Goal: Information Seeking & Learning: Find specific fact

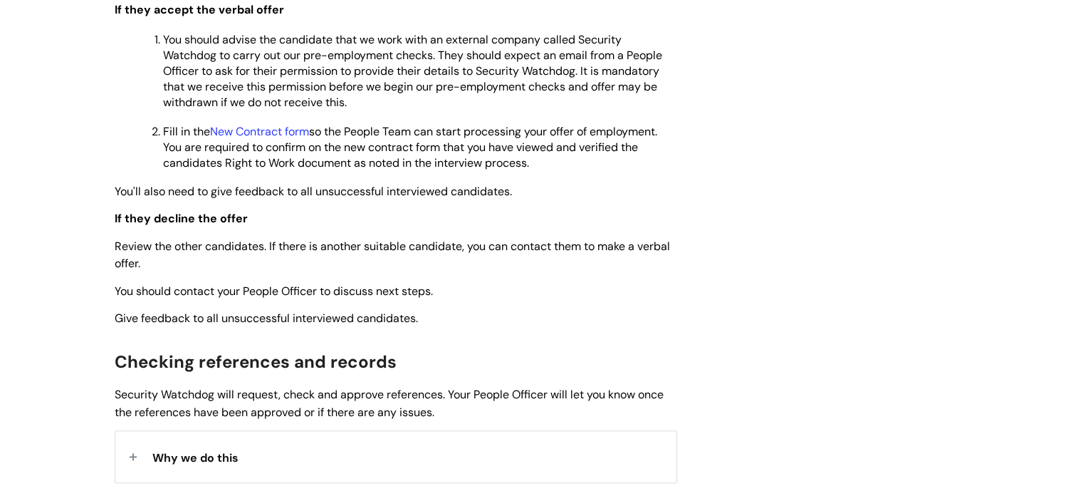
scroll to position [1336, 0]
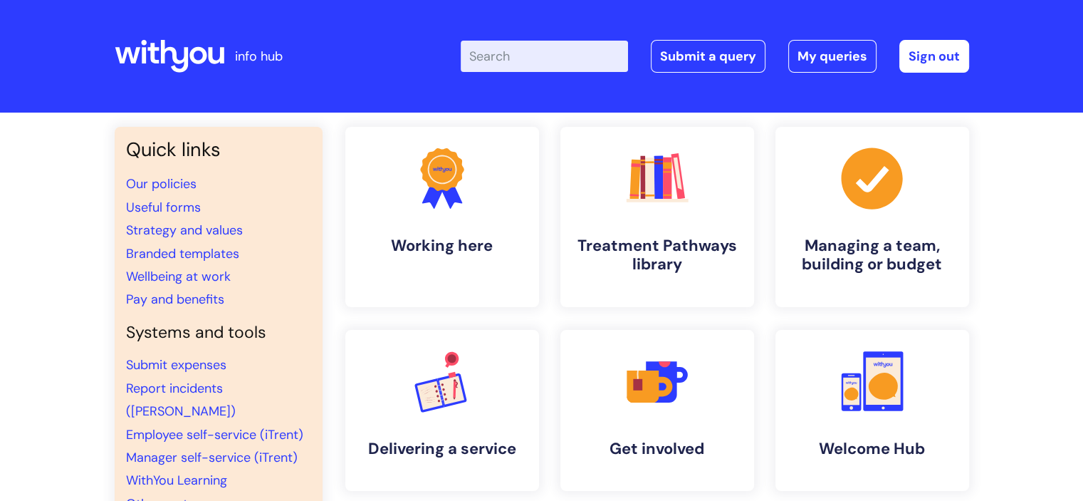
click at [581, 53] on input "Enter your search term here..." at bounding box center [544, 56] width 167 height 31
type input "cec"
click button "Search" at bounding box center [0, 0] width 0 height 0
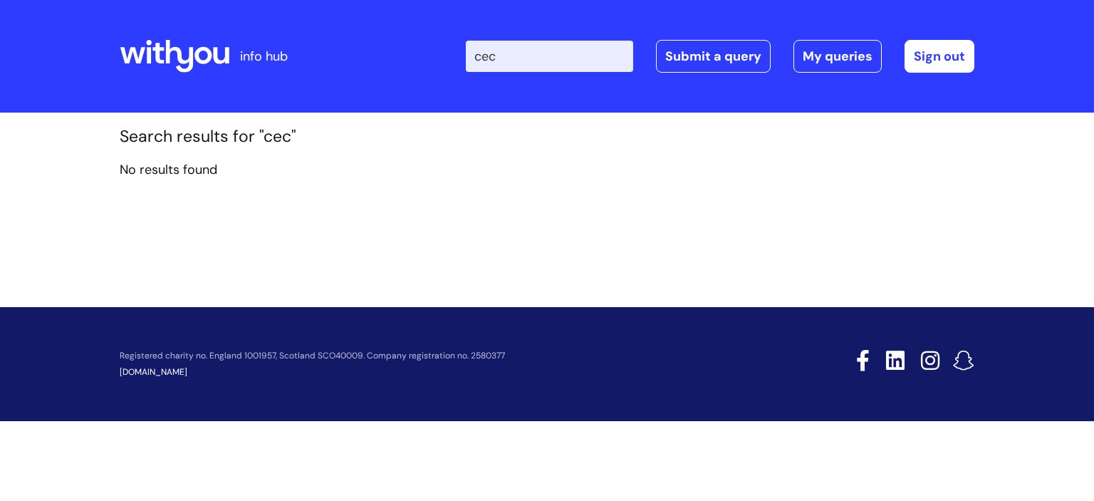
click at [519, 48] on input "cec" at bounding box center [549, 56] width 167 height 31
type input "c"
